Goal: Task Accomplishment & Management: Complete application form

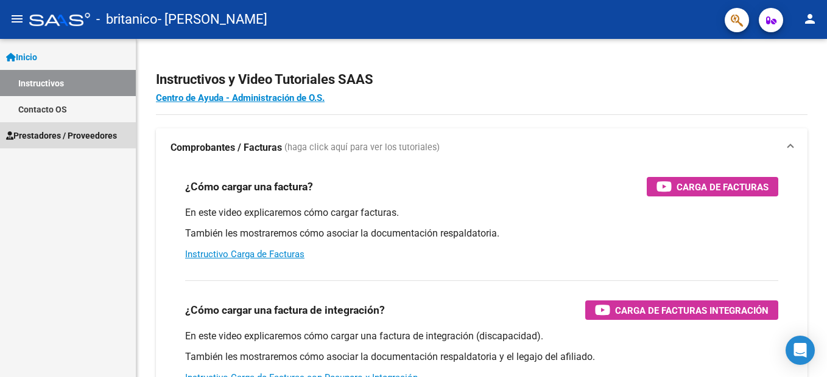
click at [53, 134] on span "Prestadores / Proveedores" at bounding box center [61, 135] width 111 height 13
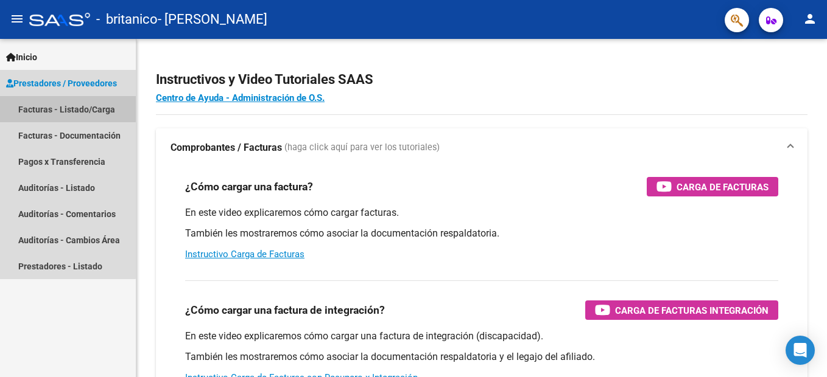
click at [58, 108] on link "Facturas - Listado/Carga" at bounding box center [68, 109] width 136 height 26
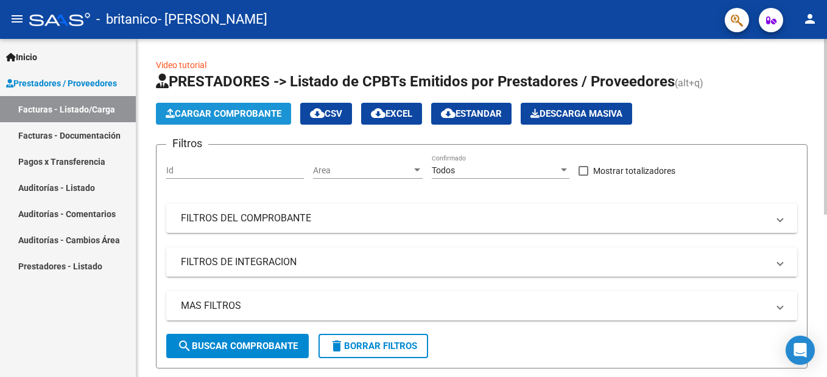
click at [211, 111] on span "Cargar Comprobante" at bounding box center [224, 113] width 116 height 11
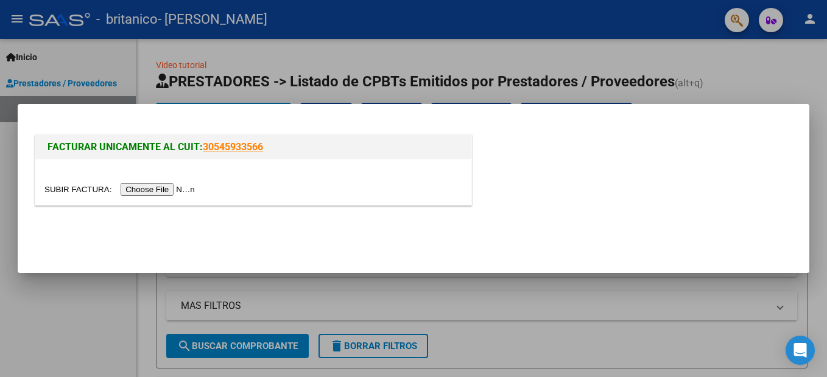
click at [138, 188] on input "file" at bounding box center [121, 189] width 154 height 13
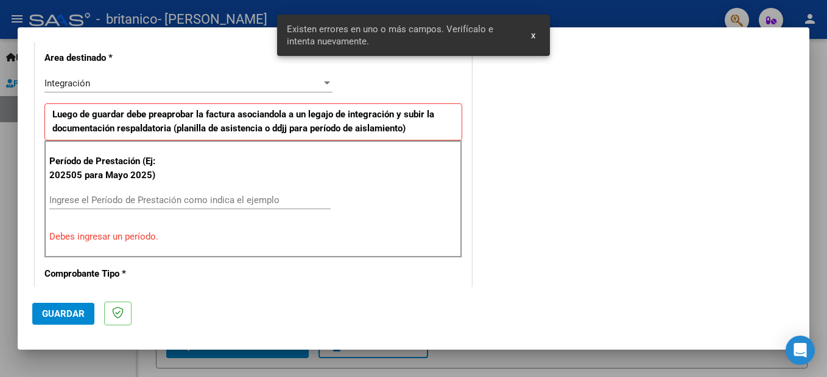
scroll to position [301, 0]
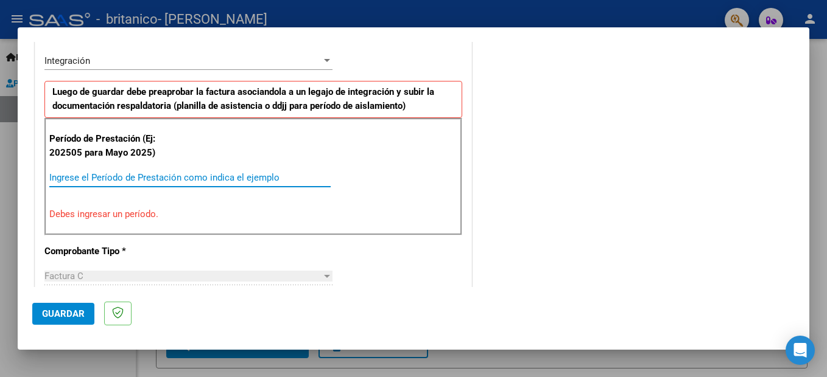
click at [184, 173] on input "Ingrese el Período de Prestación como indica el ejemplo" at bounding box center [189, 177] width 281 height 11
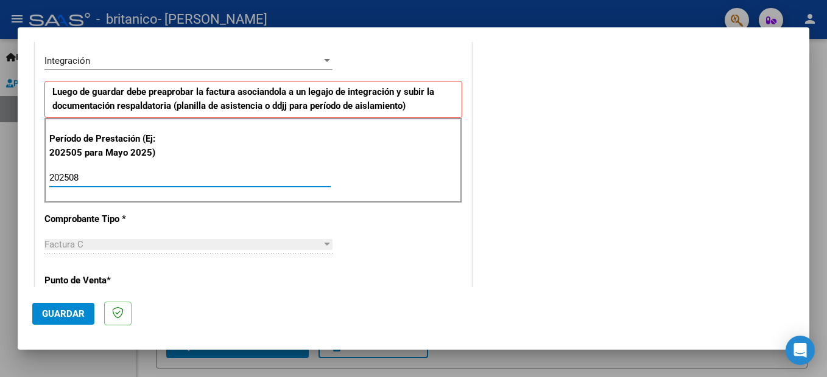
type input "202508"
click at [273, 278] on div "CUIT * 23-17230015-4 Ingresar CUIT ANALISIS PRESTADOR [PERSON_NAME] Area destin…" at bounding box center [253, 352] width 436 height 916
click at [71, 309] on span "Guardar" at bounding box center [63, 314] width 43 height 11
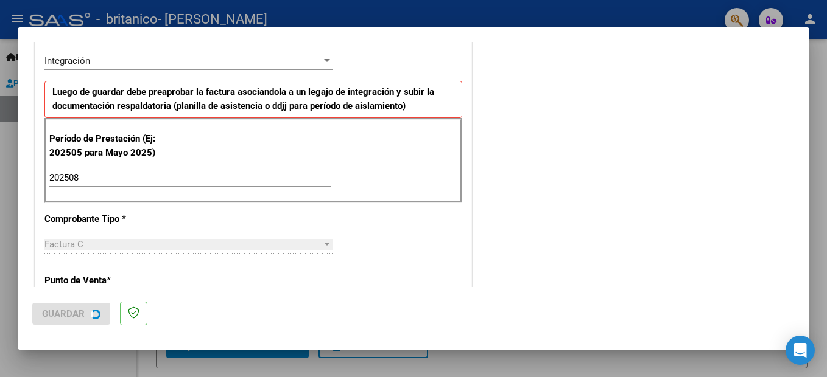
scroll to position [0, 0]
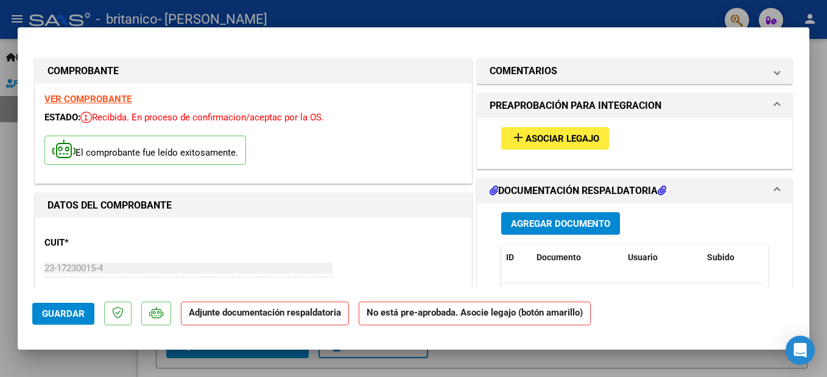
click at [229, 319] on p "Adjunte documentación respaldatoria" at bounding box center [265, 314] width 168 height 24
click at [549, 221] on span "Agregar Documento" at bounding box center [560, 224] width 99 height 11
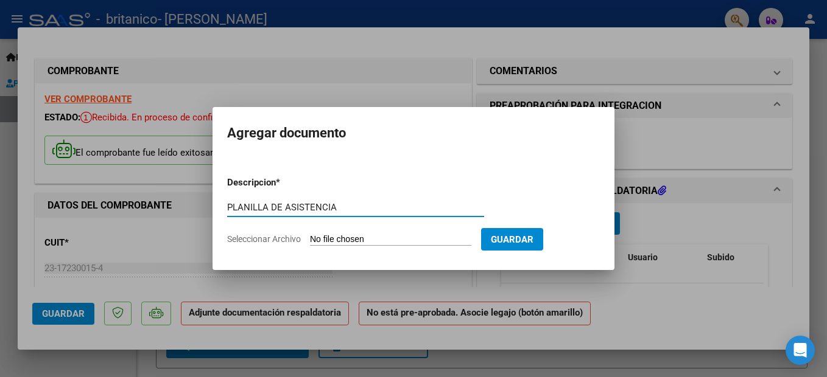
type input "PLANILLA DE ASISTENCIA"
click at [561, 147] on mat-dialog-container "Agregar documento Descripcion * PLANILLA DE ASISTENCIA Escriba aquí una descrip…" at bounding box center [413, 188] width 402 height 163
click at [388, 239] on input "Seleccionar Archivo" at bounding box center [390, 240] width 161 height 12
type input "C:\fakepath\planilla asistencia [PERSON_NAME].xlsx"
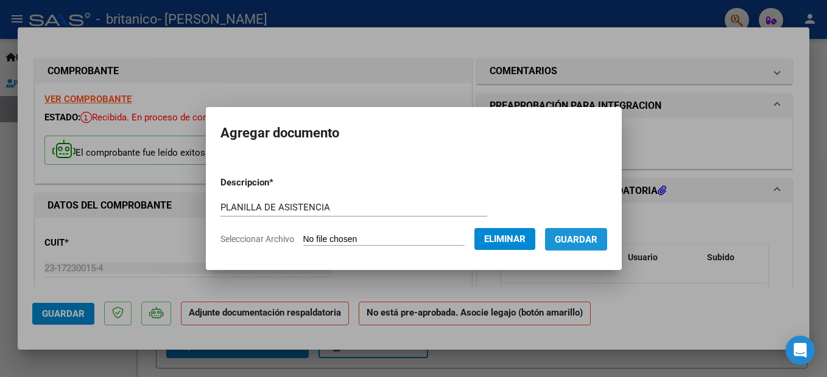
click at [581, 238] on span "Guardar" at bounding box center [576, 239] width 43 height 11
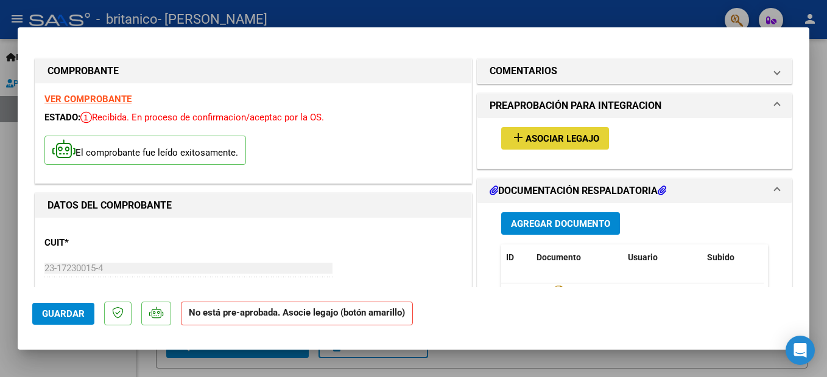
click at [551, 134] on span "Asociar Legajo" at bounding box center [562, 138] width 74 height 11
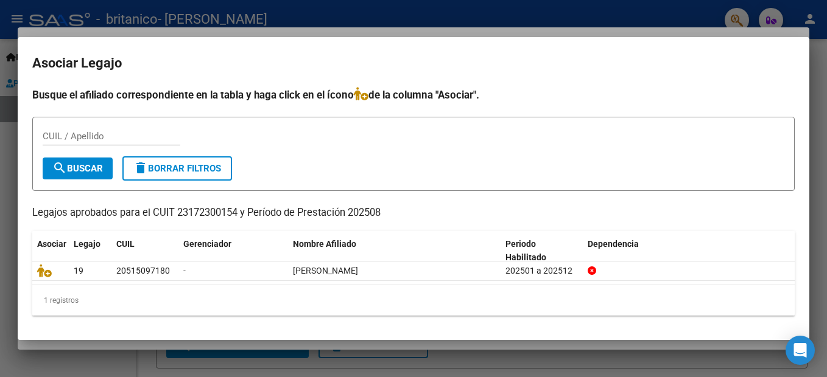
click at [693, 201] on div "Busque el afiliado correspondiente en la tabla y haga click en el ícono de la c…" at bounding box center [413, 201] width 762 height 229
click at [96, 136] on input "CUIL / Apellido" at bounding box center [112, 136] width 138 height 11
type input "[PERSON_NAME]"
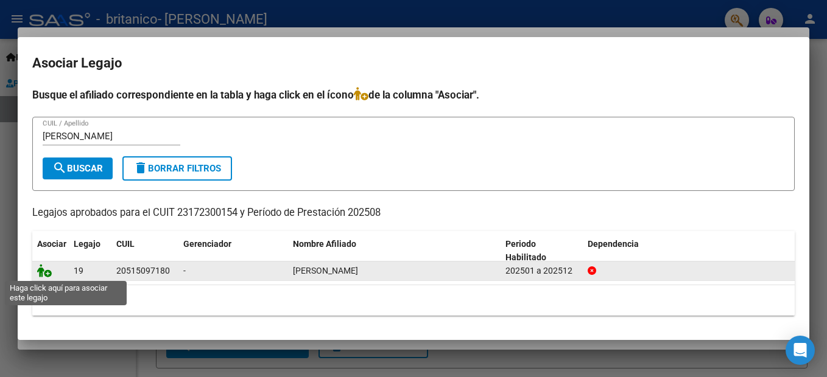
click at [43, 272] on icon at bounding box center [44, 270] width 15 height 13
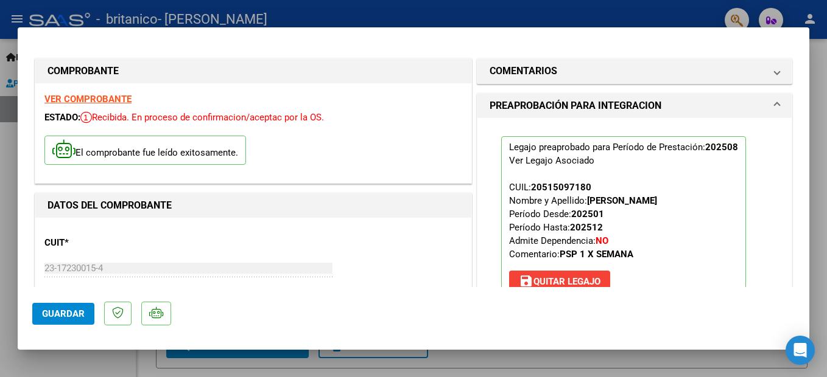
click at [530, 314] on mat-dialog-actions "Guardar" at bounding box center [413, 311] width 762 height 48
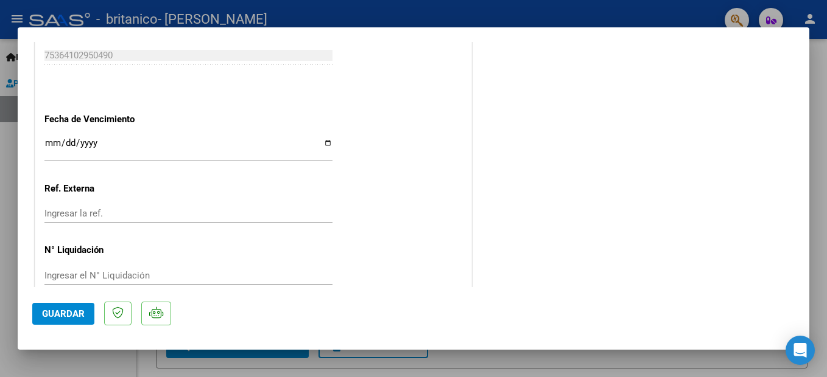
scroll to position [828, 0]
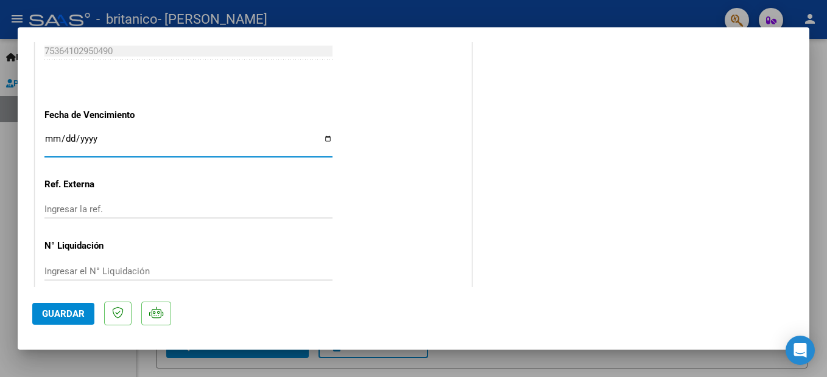
click at [323, 139] on input "Ingresar la fecha" at bounding box center [188, 143] width 288 height 19
type input "[DATE]"
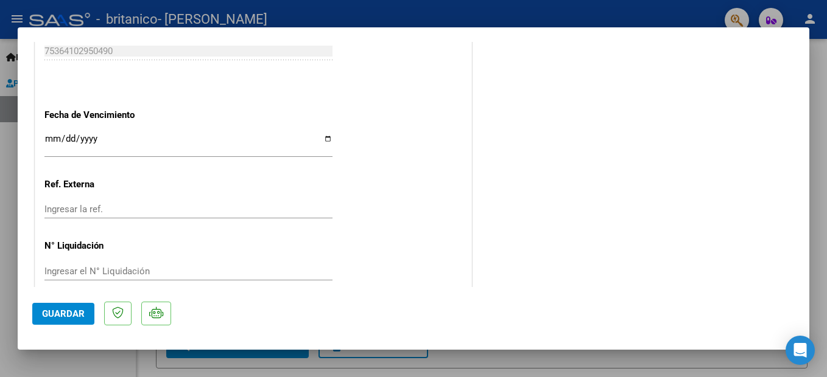
click at [262, 318] on mat-dialog-actions "Guardar" at bounding box center [413, 311] width 762 height 48
click at [79, 315] on span "Guardar" at bounding box center [63, 314] width 43 height 11
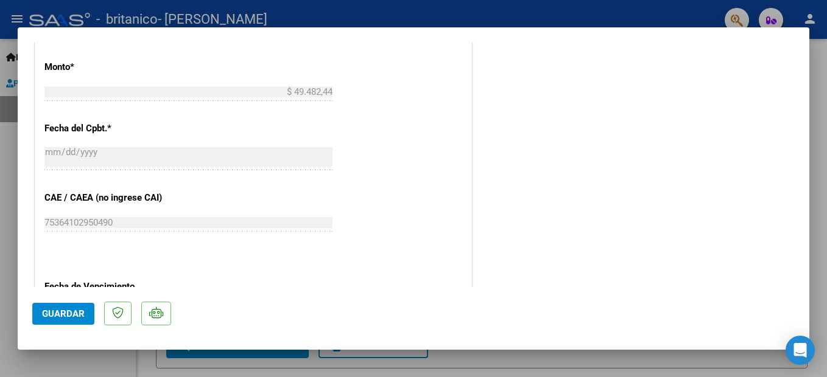
scroll to position [650, 0]
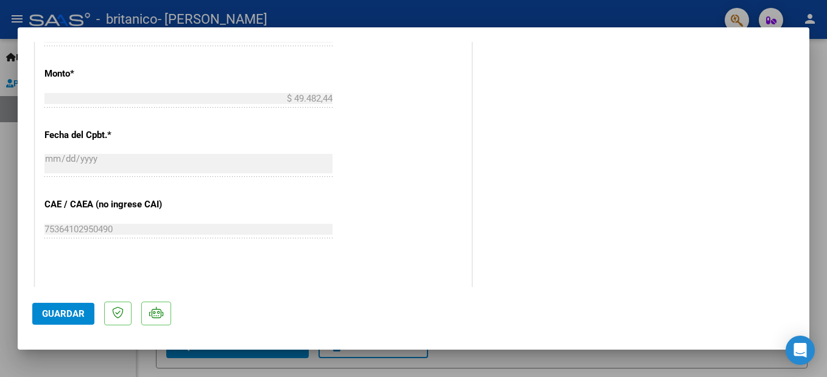
click at [826, 32] on html "menu - britanico - [PERSON_NAME] person Inicio Instructivos Contacto OS Prestad…" at bounding box center [413, 188] width 827 height 377
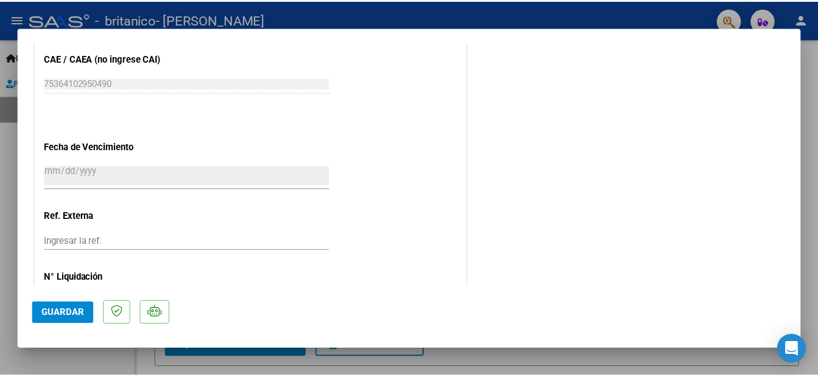
scroll to position [844, 0]
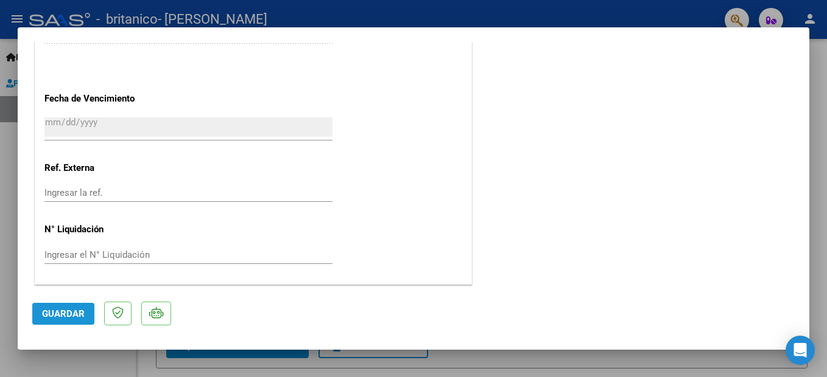
click at [55, 316] on span "Guardar" at bounding box center [63, 314] width 43 height 11
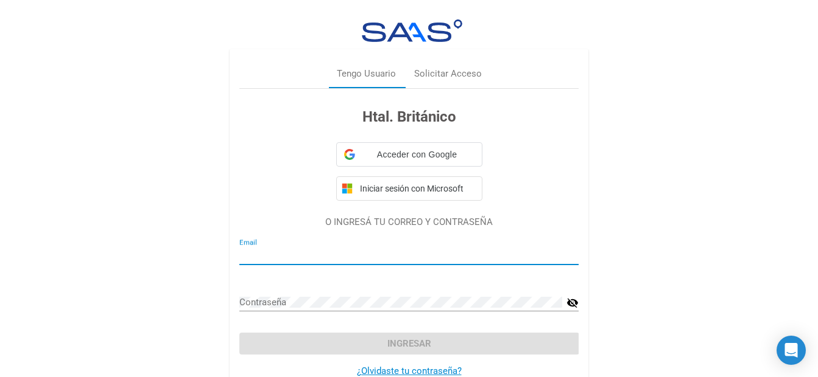
type input "[EMAIL_ADDRESS][DOMAIN_NAME]"
